Goal: Entertainment & Leisure: Consume media (video, audio)

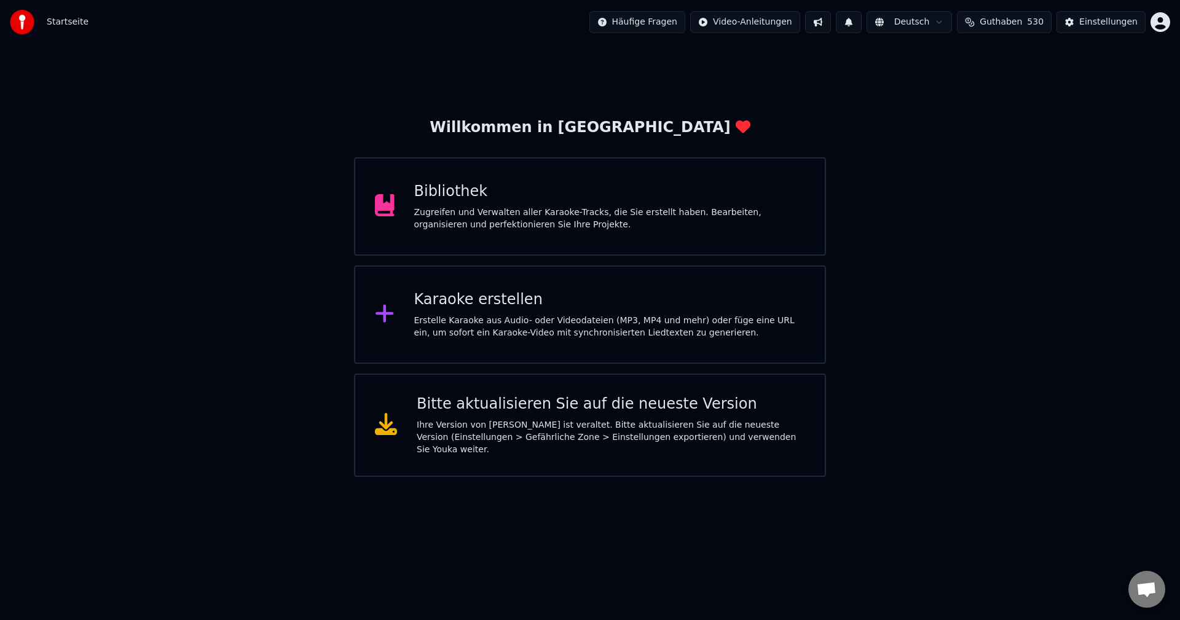
click at [455, 190] on div "Bibliothek" at bounding box center [610, 192] width 392 height 20
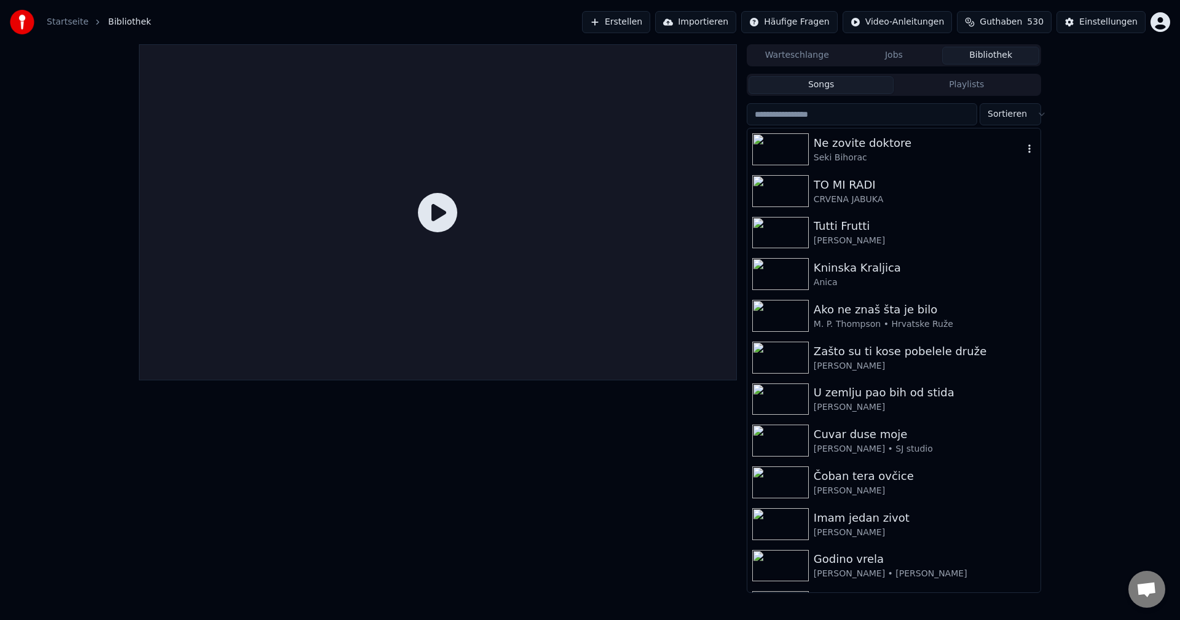
drag, startPoint x: 855, startPoint y: 149, endPoint x: 860, endPoint y: 155, distance: 7.9
click at [858, 154] on div "Ne zovite doktore [PERSON_NAME]" at bounding box center [919, 150] width 210 height 30
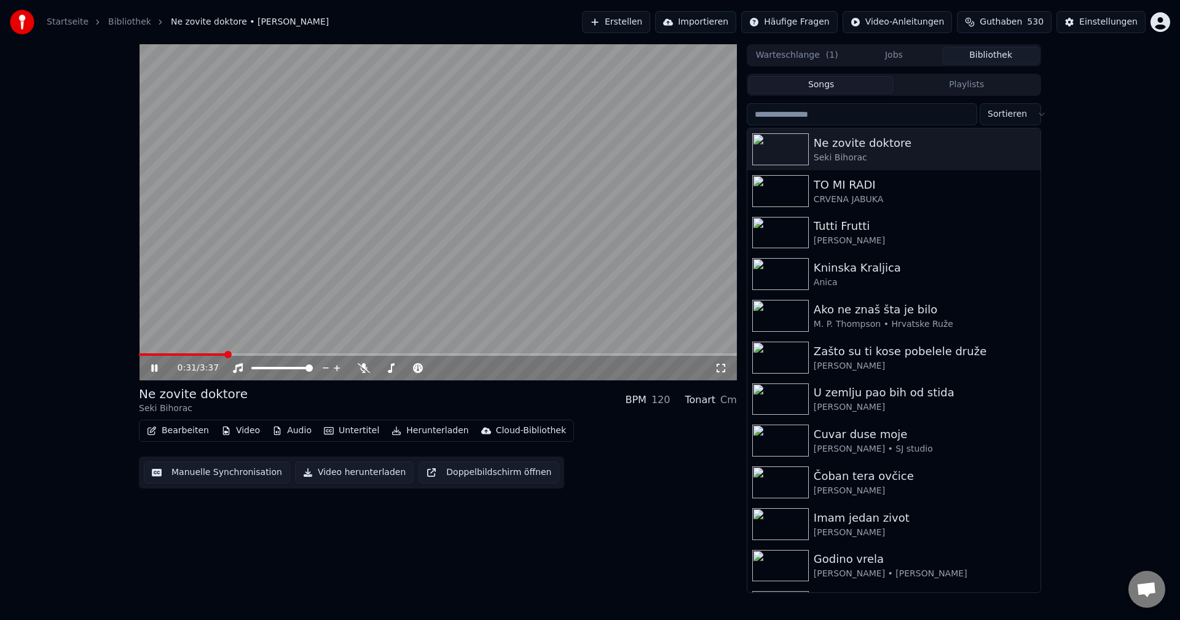
click at [172, 357] on div "0:31 / 3:37" at bounding box center [438, 368] width 598 height 25
click at [169, 354] on span at bounding box center [154, 355] width 30 height 2
click at [805, 184] on img at bounding box center [781, 191] width 57 height 32
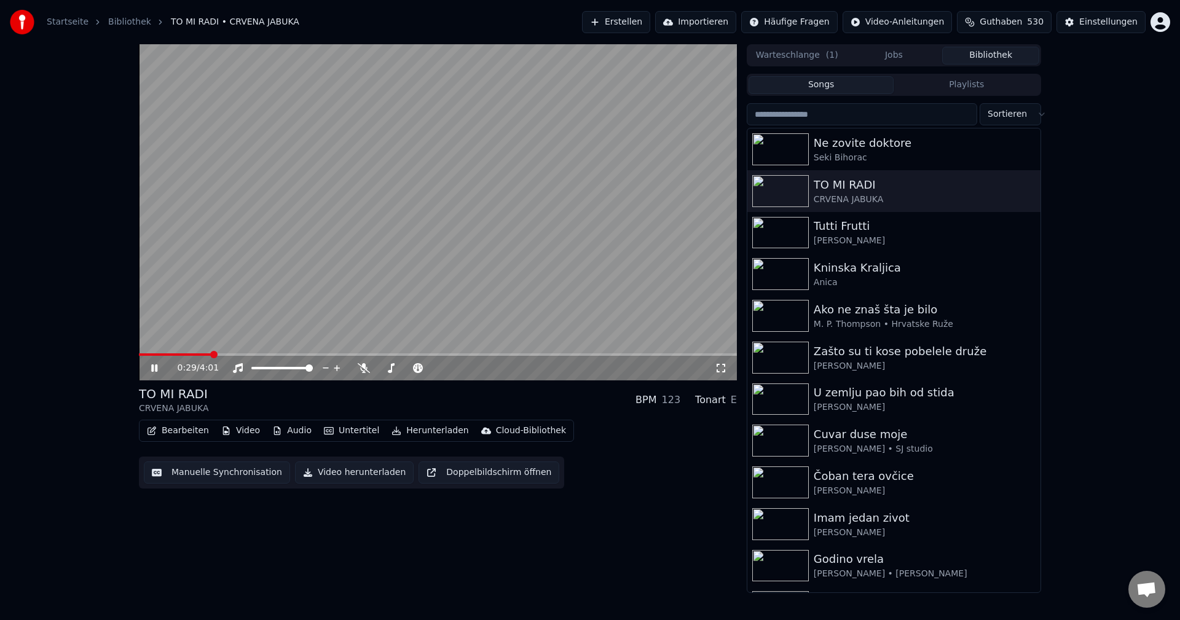
click at [156, 357] on div "0:29 / 4:01" at bounding box center [438, 368] width 598 height 25
click at [156, 355] on span at bounding box center [147, 355] width 17 height 2
click at [799, 229] on img at bounding box center [781, 233] width 57 height 32
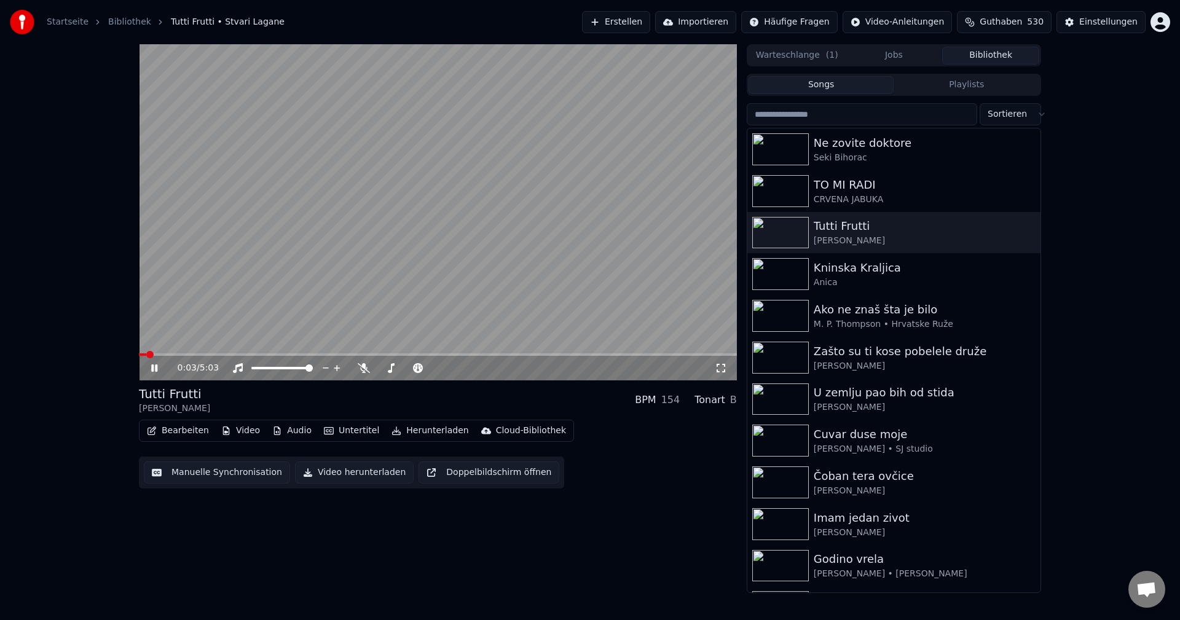
click at [168, 353] on video at bounding box center [438, 212] width 598 height 336
click at [171, 354] on span at bounding box center [438, 355] width 598 height 2
click at [290, 307] on video at bounding box center [438, 212] width 598 height 336
click at [176, 356] on span at bounding box center [158, 355] width 38 height 2
click at [154, 355] on span at bounding box center [257, 355] width 237 height 2
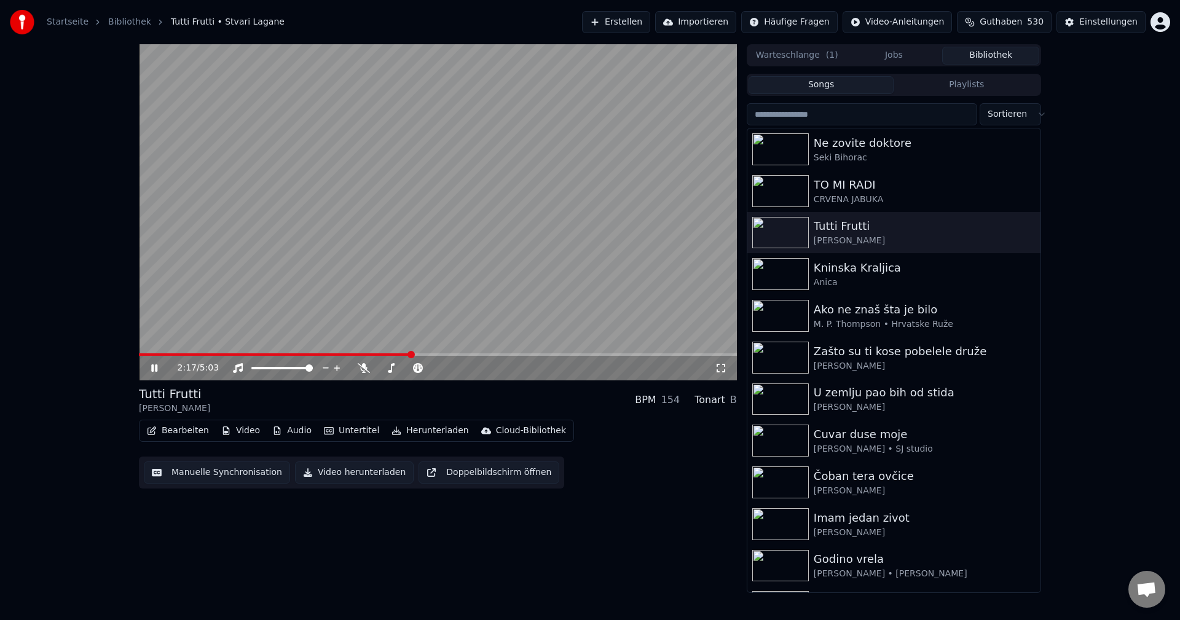
click at [512, 247] on video at bounding box center [438, 212] width 598 height 336
click at [790, 445] on img at bounding box center [781, 441] width 57 height 32
